Goal: Consume media (video, audio)

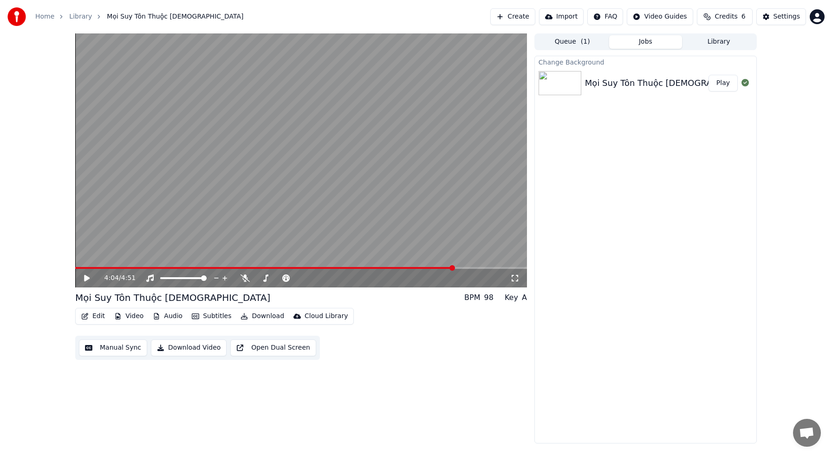
click at [137, 315] on button "Video" at bounding box center [128, 316] width 37 height 13
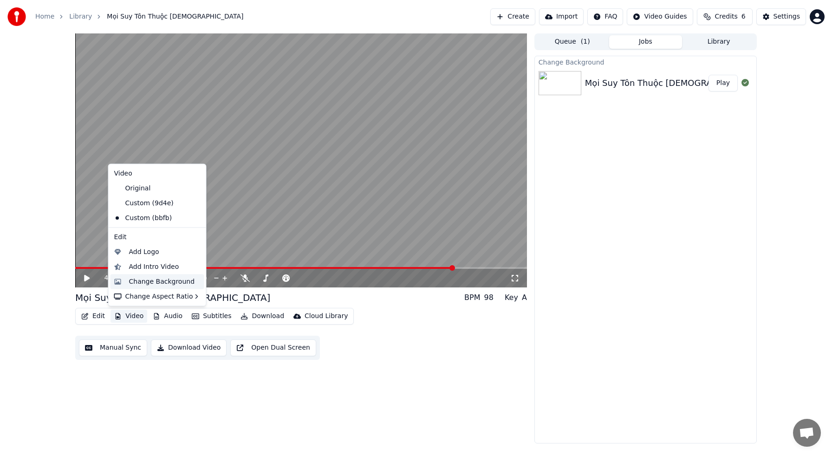
click at [146, 279] on div "Change Background" at bounding box center [162, 281] width 66 height 9
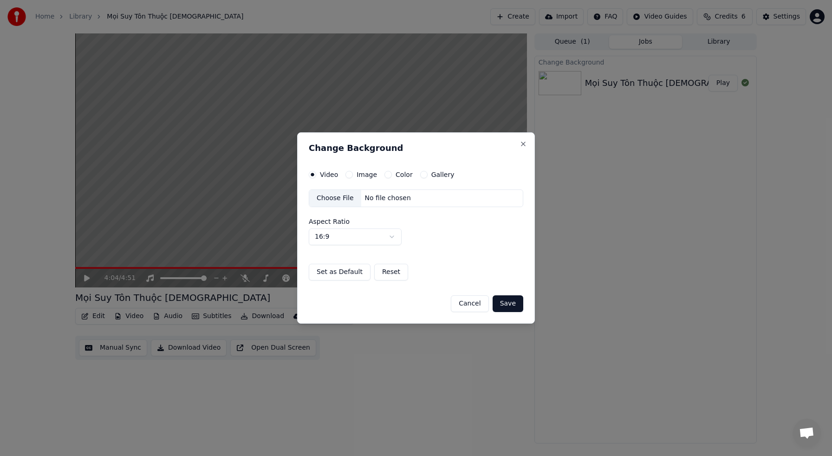
click at [343, 201] on div "Choose File" at bounding box center [335, 198] width 52 height 17
click at [509, 307] on button "Save" at bounding box center [507, 303] width 31 height 17
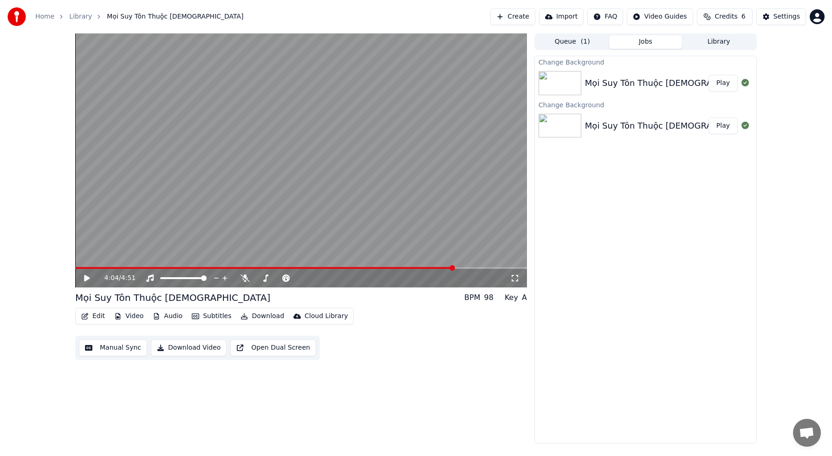
click at [719, 82] on button "Play" at bounding box center [722, 83] width 29 height 17
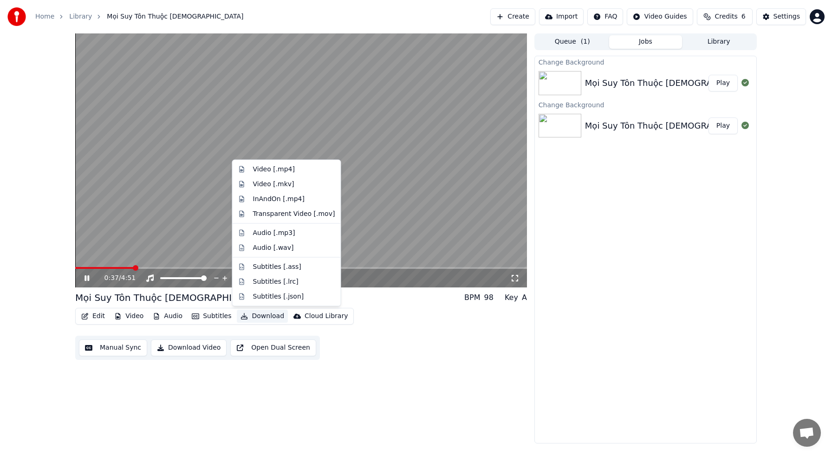
click at [264, 317] on button "Download" at bounding box center [262, 316] width 51 height 13
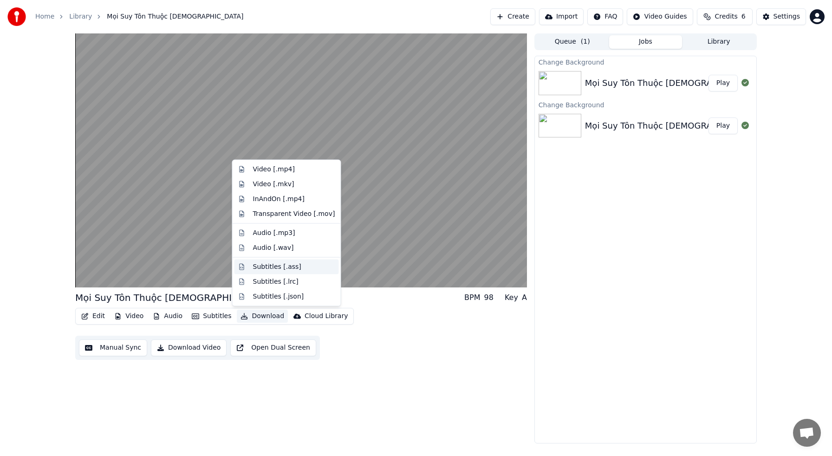
click at [295, 267] on div "Subtitles [.ass]" at bounding box center [277, 266] width 48 height 9
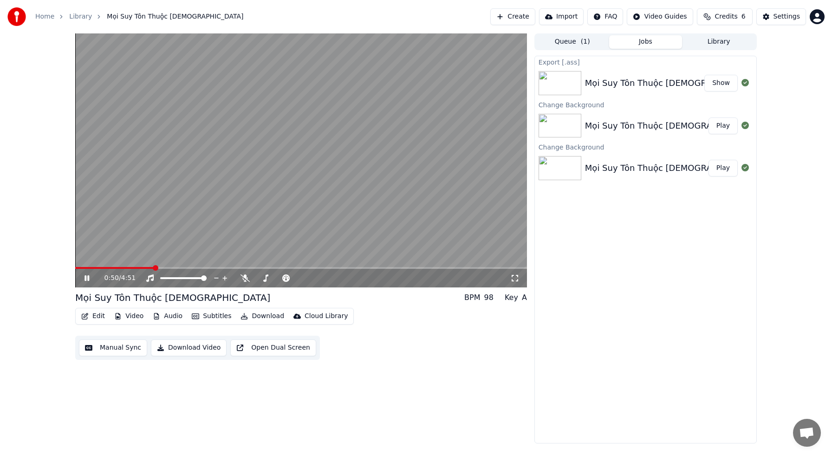
click at [267, 316] on button "Download" at bounding box center [262, 316] width 51 height 13
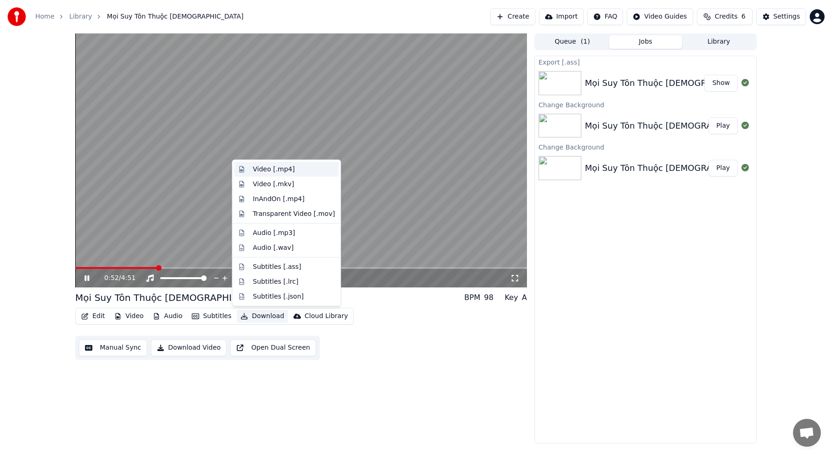
click at [278, 169] on div "Video [.mp4]" at bounding box center [274, 169] width 42 height 9
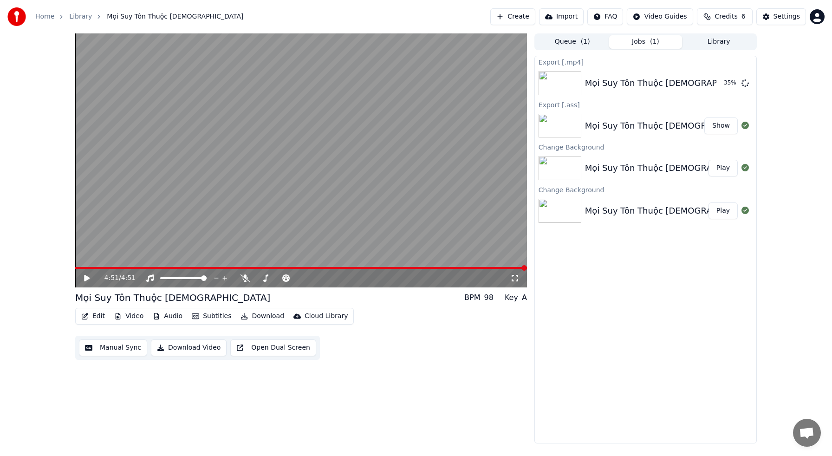
click at [719, 124] on button "Show" at bounding box center [720, 125] width 33 height 17
click at [88, 281] on icon at bounding box center [94, 277] width 22 height 7
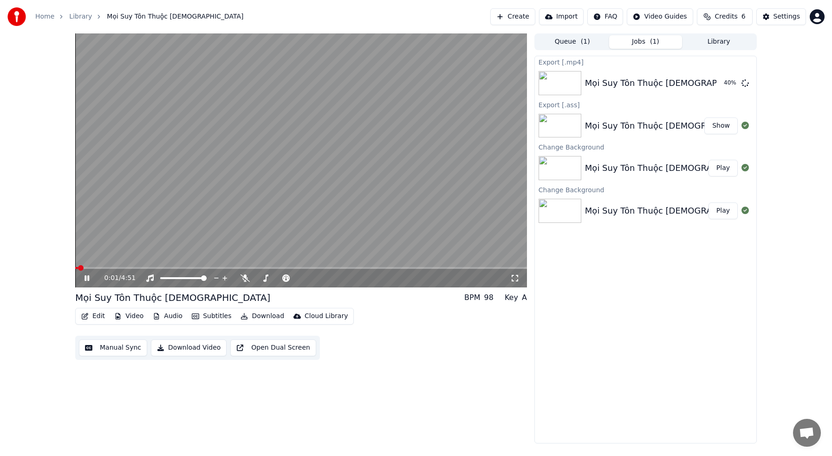
click at [86, 277] on icon at bounding box center [86, 278] width 5 height 6
click at [86, 277] on icon at bounding box center [87, 278] width 6 height 6
click at [175, 191] on video at bounding box center [301, 160] width 452 height 254
click at [715, 85] on button "Show" at bounding box center [720, 83] width 33 height 17
